Goal: Task Accomplishment & Management: Complete application form

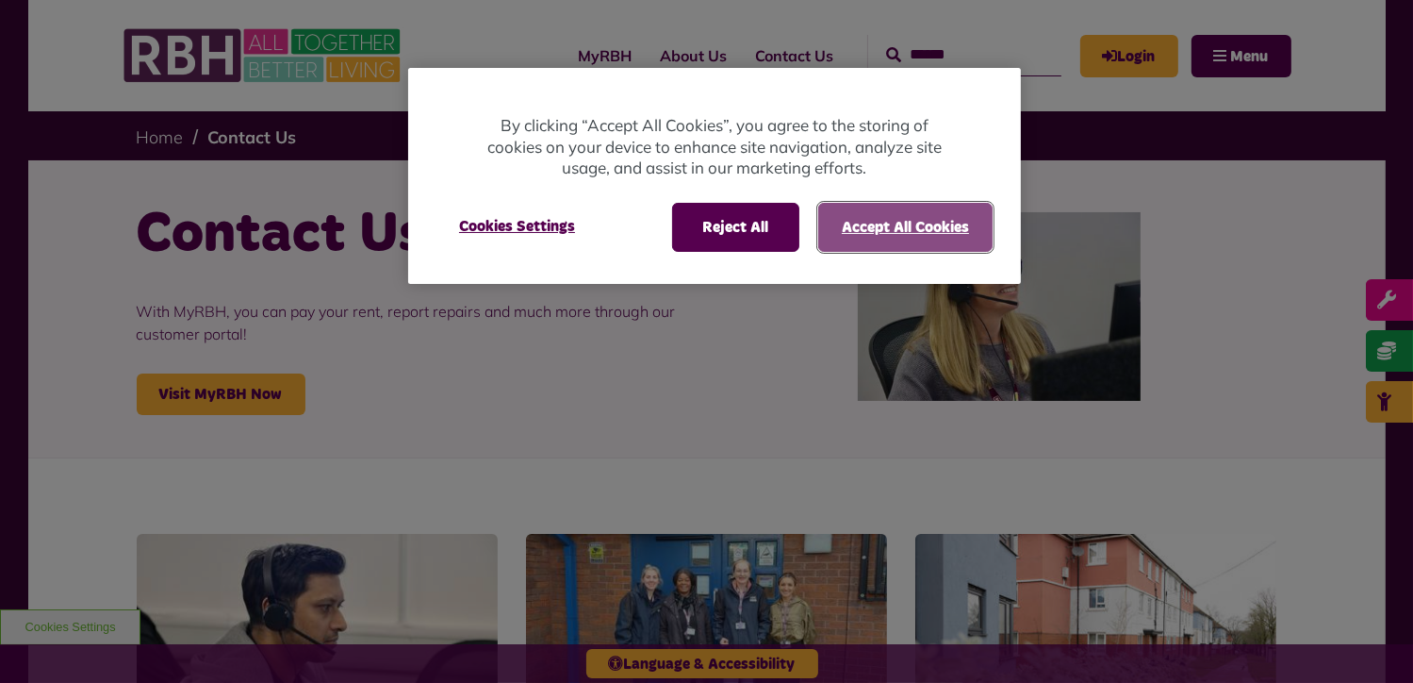
click at [913, 221] on button "Accept All Cookies" at bounding box center [905, 227] width 174 height 49
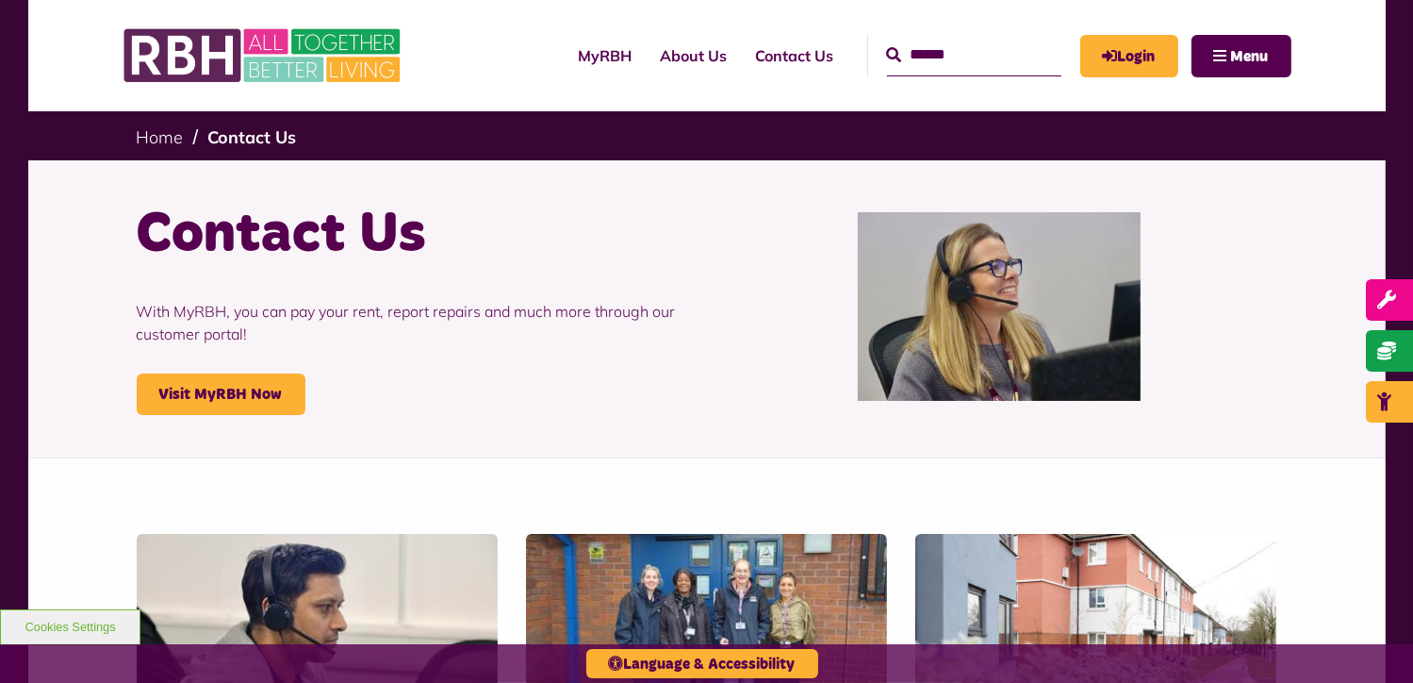
click at [194, 451] on div "Contact Us With MyRBH, you can pay your rent, report repairs and much more thro…" at bounding box center [707, 306] width 1169 height 292
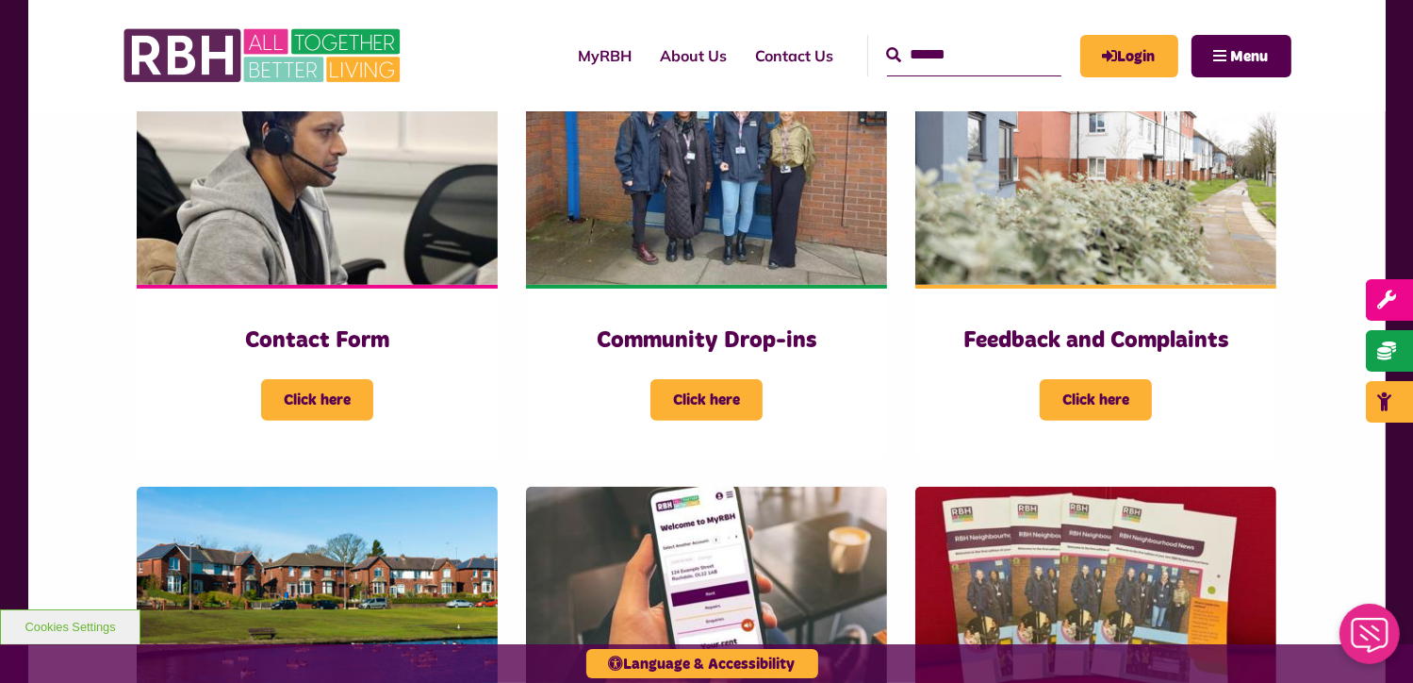
scroll to position [452, 0]
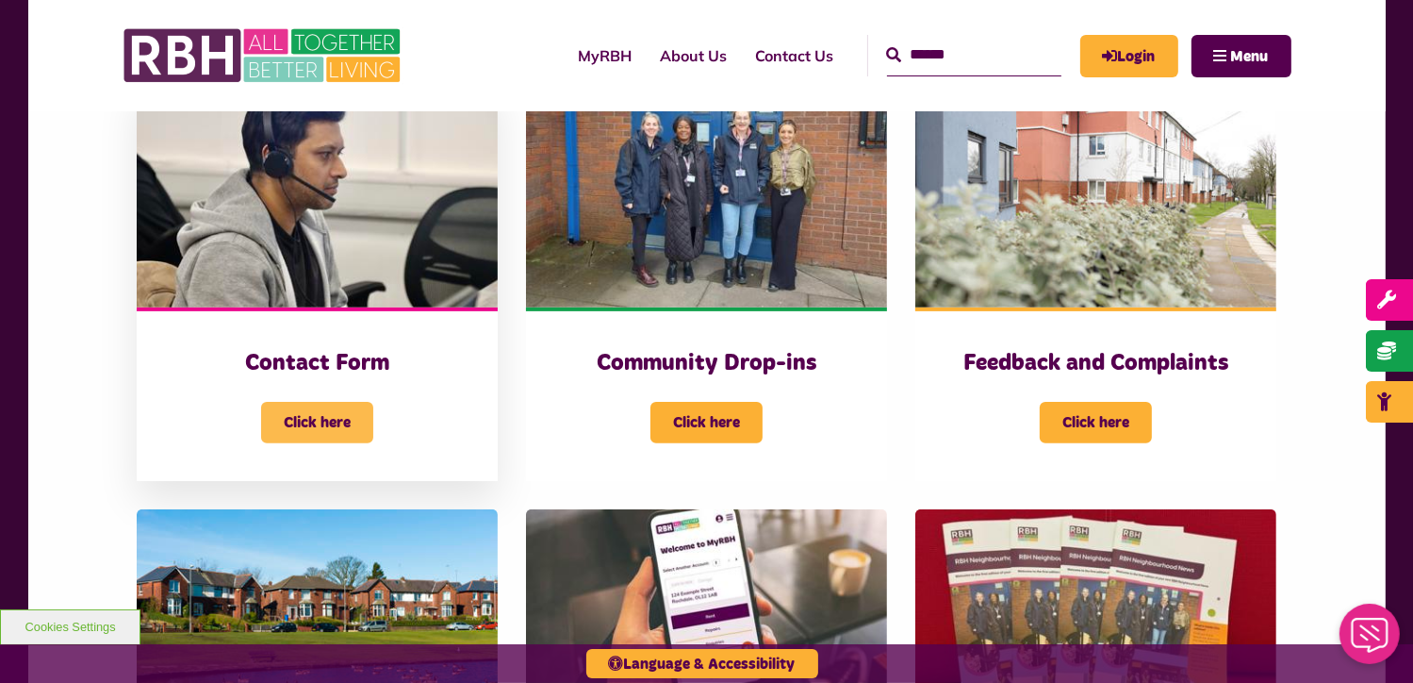
click at [332, 417] on span "Click here" at bounding box center [317, 422] width 112 height 41
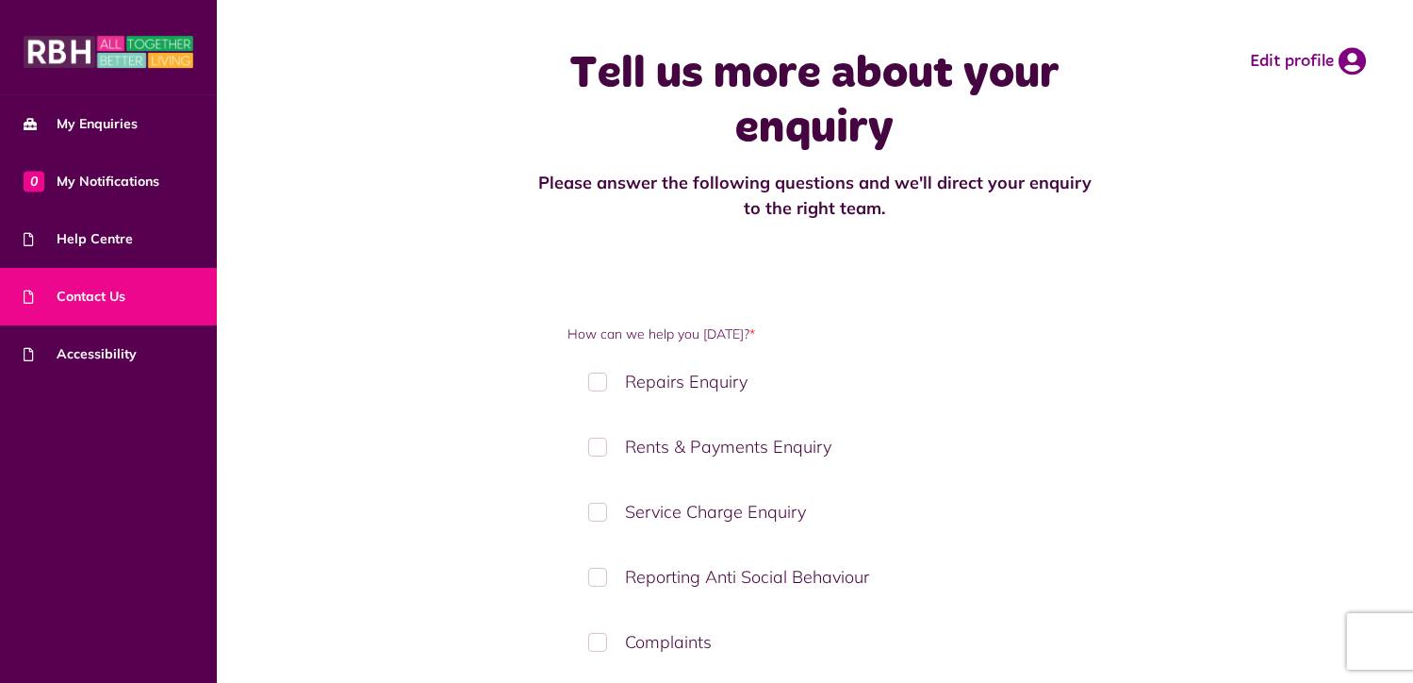
click at [594, 380] on label "Repairs Enquiry" at bounding box center [815, 382] width 494 height 56
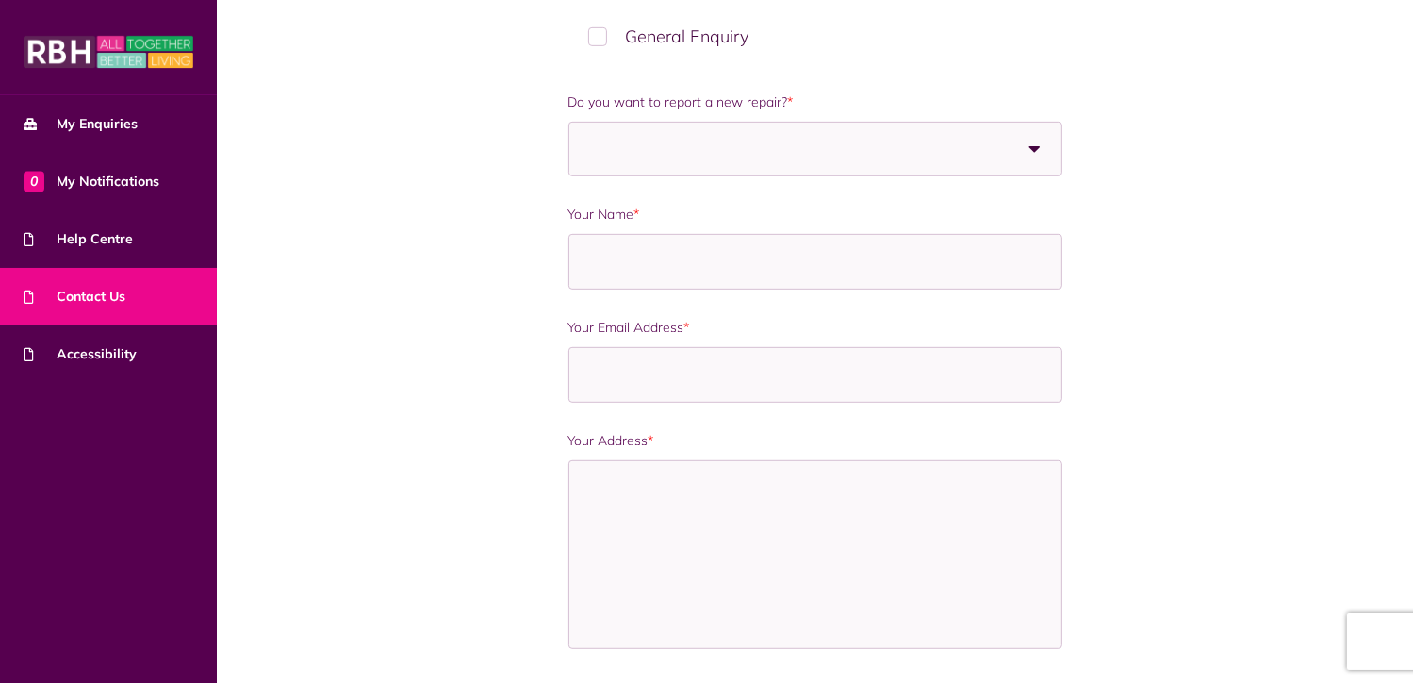
scroll to position [867, 0]
click at [842, 144] on span at bounding box center [715, 147] width 259 height 53
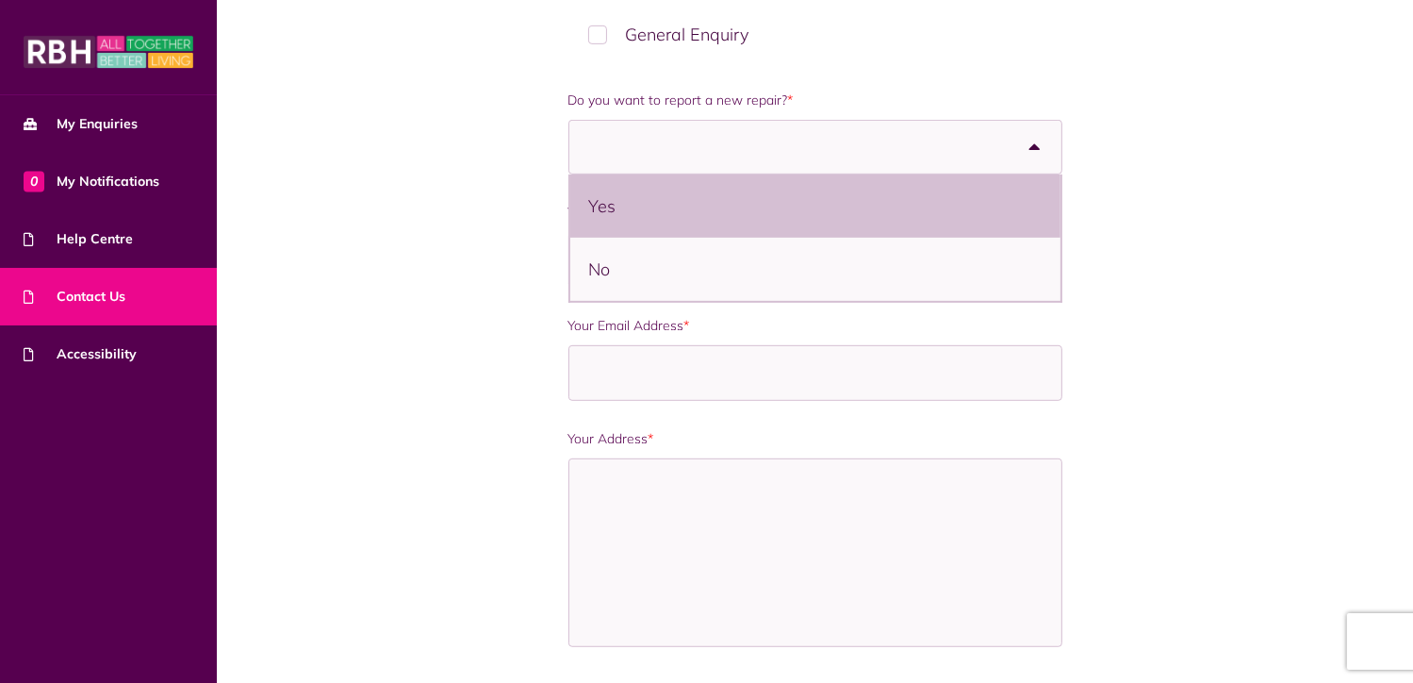
click at [784, 184] on li "Yes" at bounding box center [815, 205] width 490 height 63
select select "***"
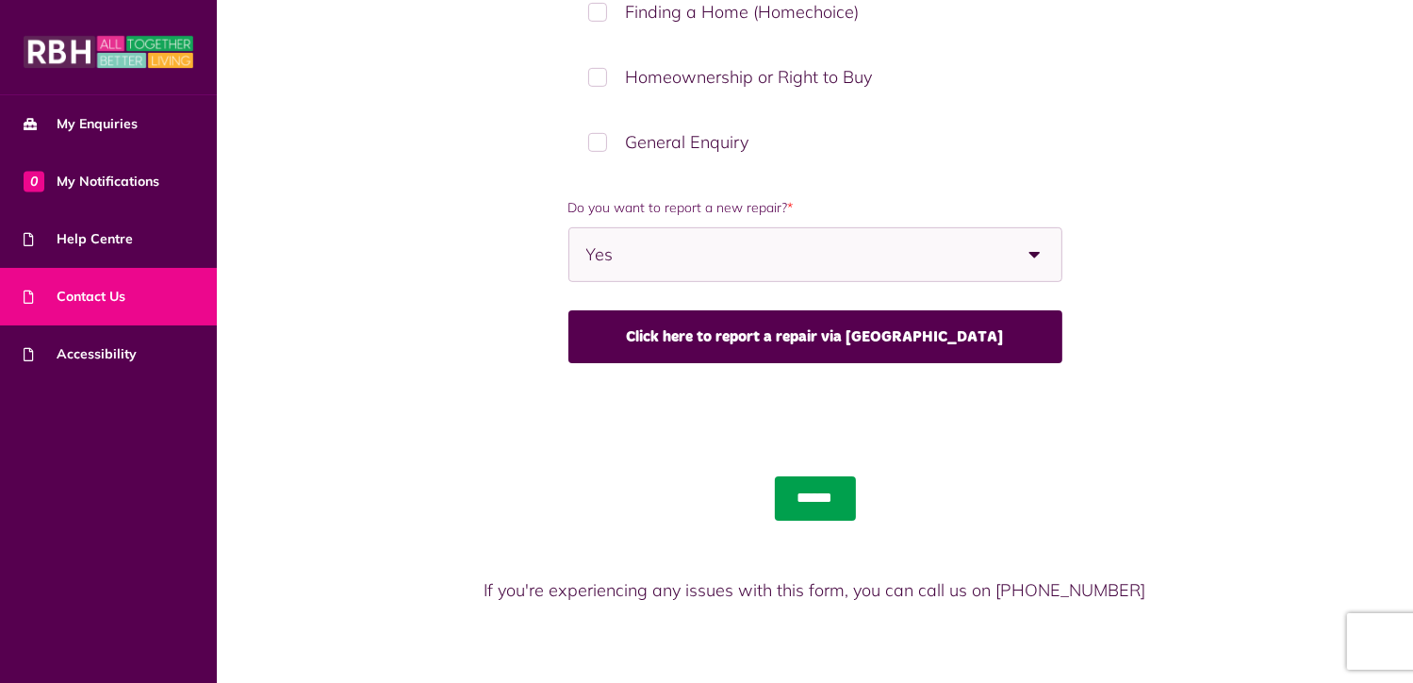
click at [824, 504] on input "******" at bounding box center [815, 497] width 81 height 43
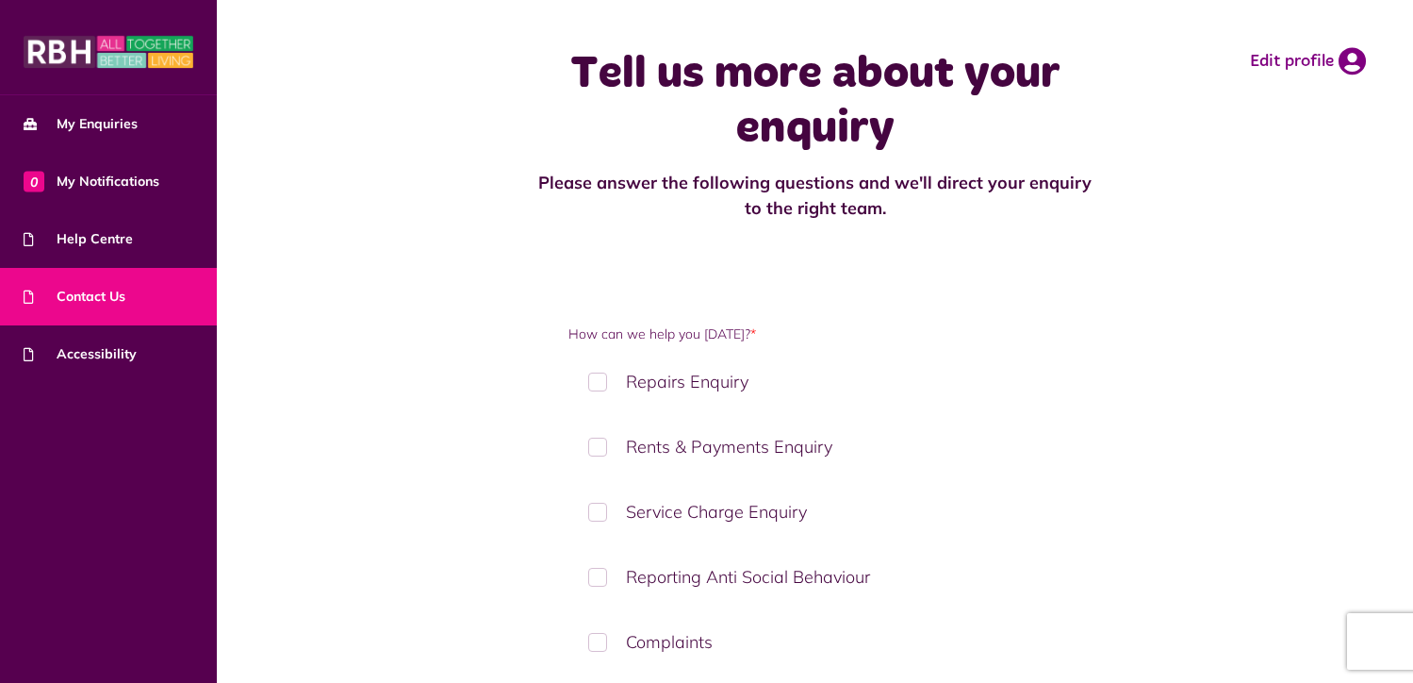
scroll to position [781, 0]
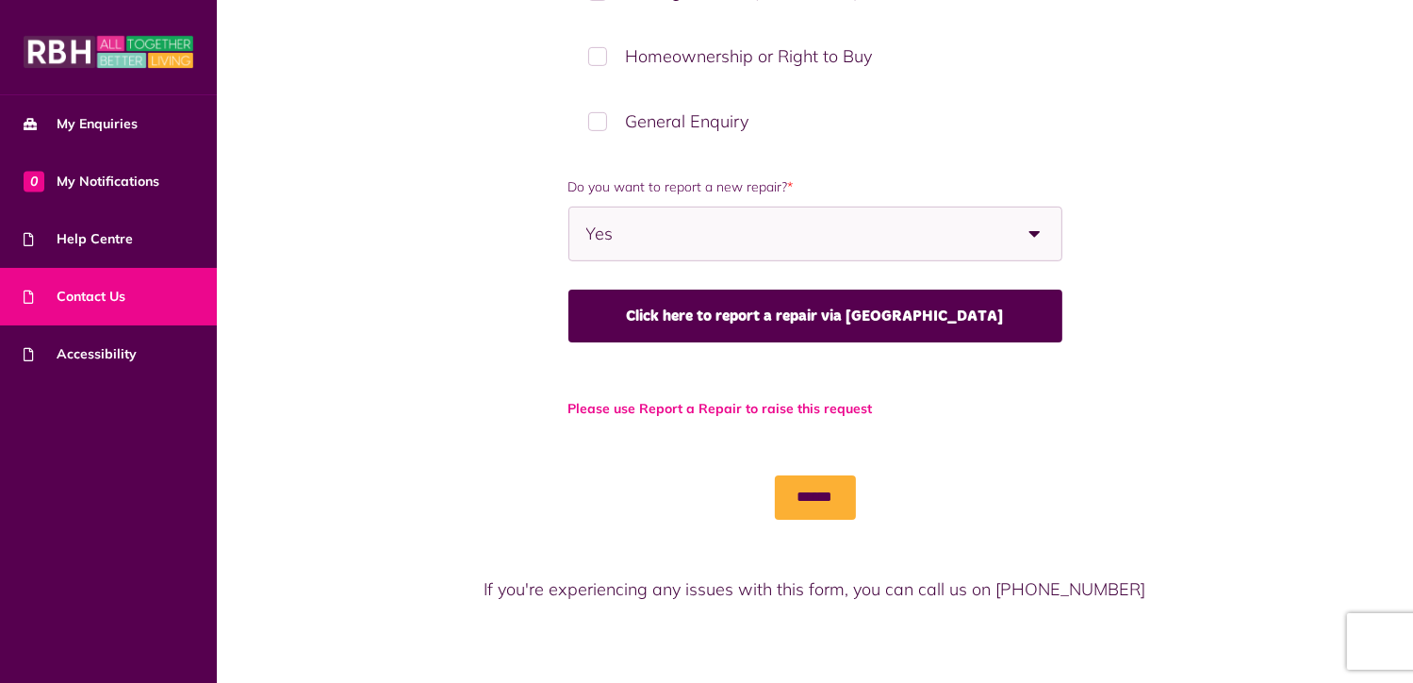
click at [372, 415] on div "How can we help you today? * Repairs Enquiry Rents & Payments Enquiry Service C…" at bounding box center [815, 86] width 1196 height 1198
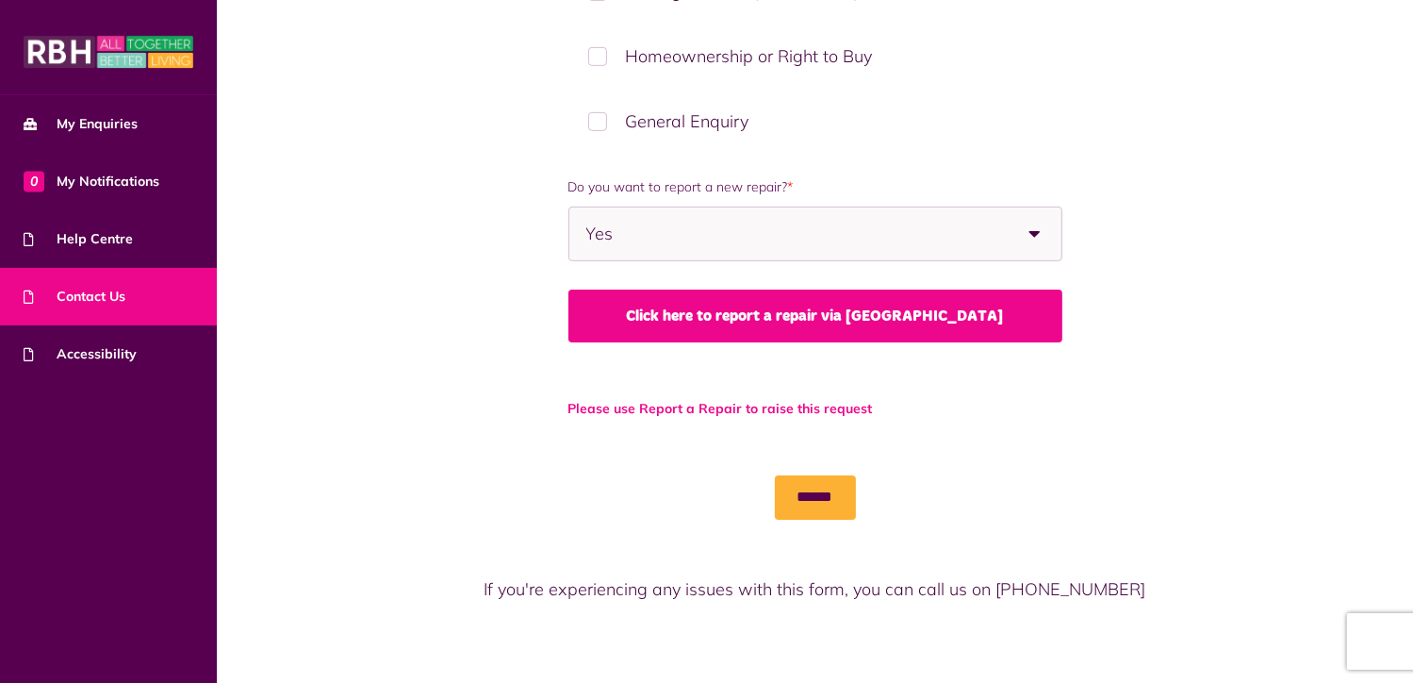
click at [661, 302] on link "Click here to report a repair via MyRBH" at bounding box center [815, 315] width 494 height 53
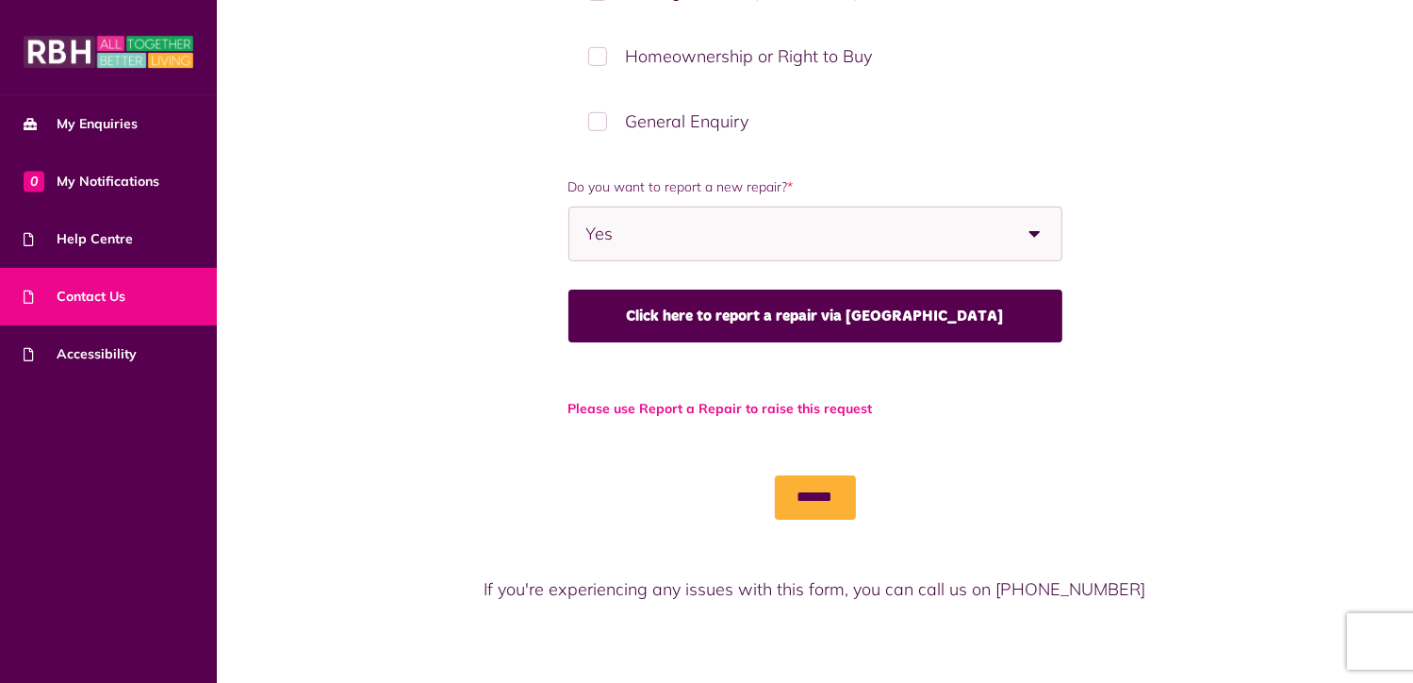
click at [107, 293] on span "Contact Us" at bounding box center [75, 297] width 102 height 20
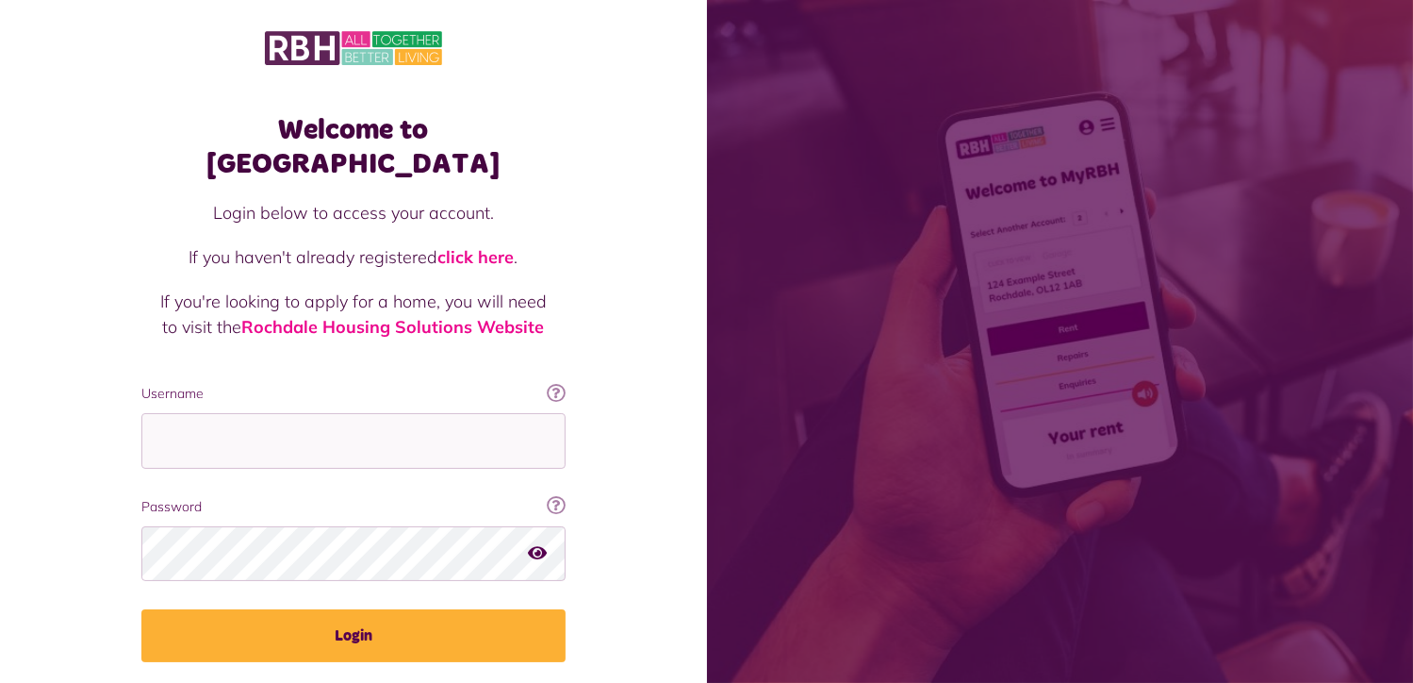
click at [17, 519] on div "Welcome to MyRBH Login below to access your account. If you haven't already reg…" at bounding box center [353, 379] width 707 height 758
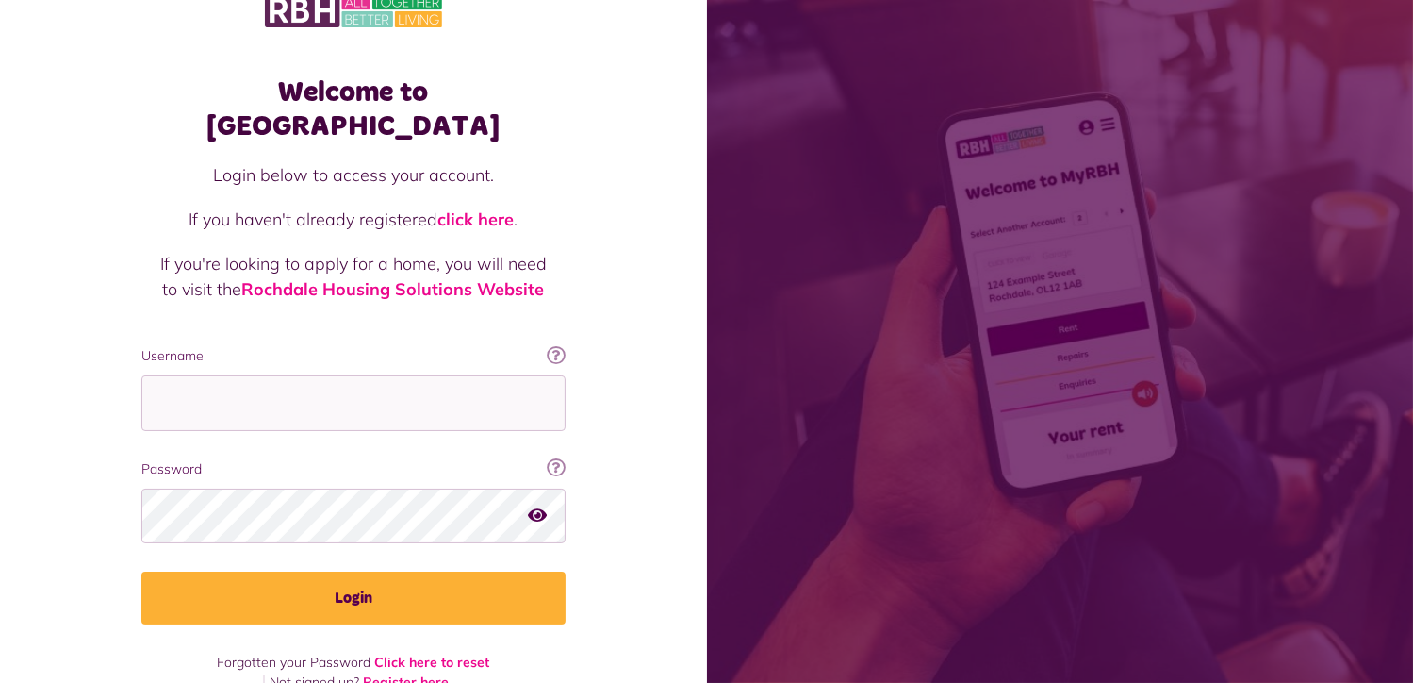
scroll to position [41, 0]
